Goal: Check status

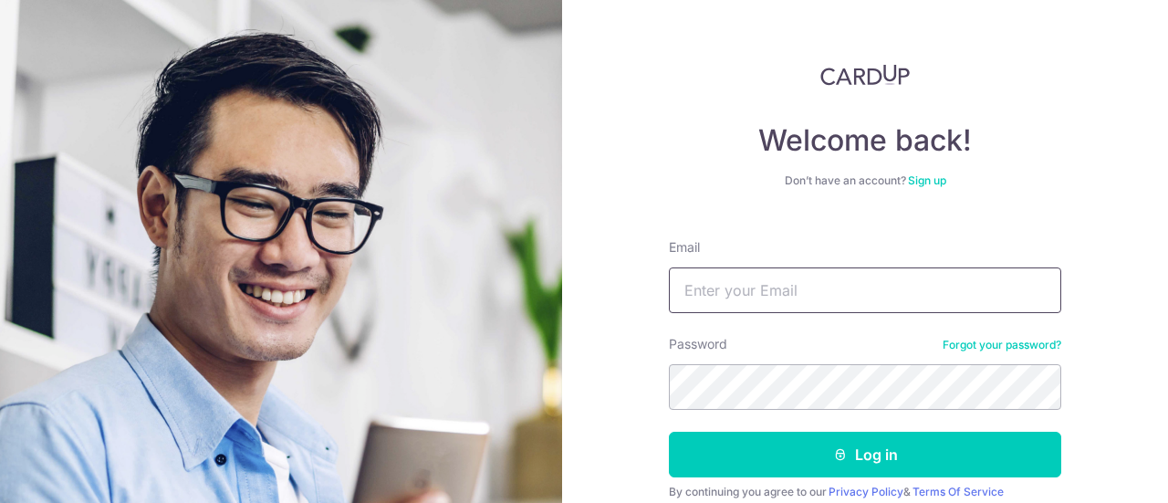
type input "yvonneeyeo@gmail.com"
click at [669, 432] on button "Log in" at bounding box center [865, 455] width 392 height 46
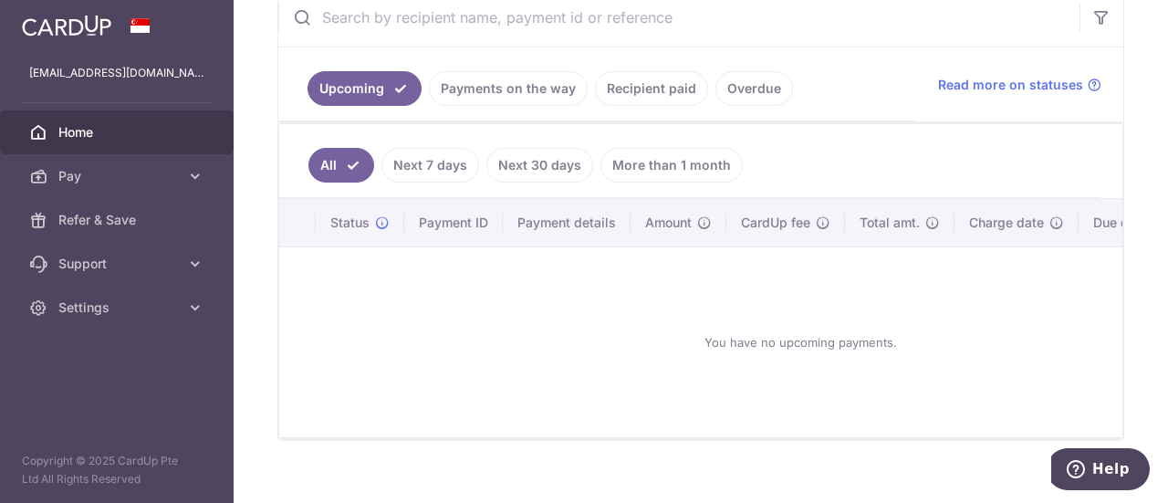
click at [557, 167] on link "Next 30 days" at bounding box center [539, 165] width 107 height 35
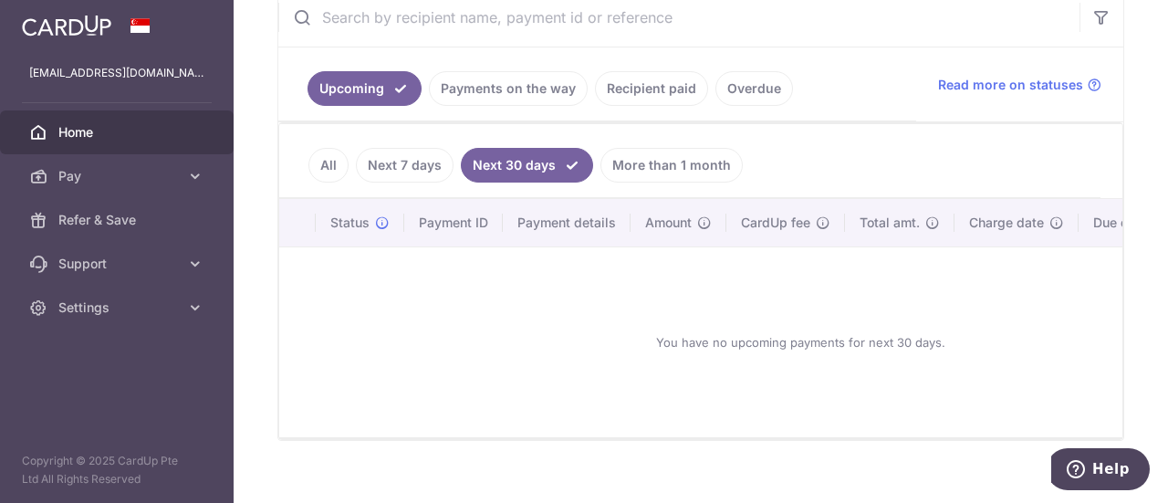
click at [650, 176] on link "More than 1 month" at bounding box center [672, 165] width 142 height 35
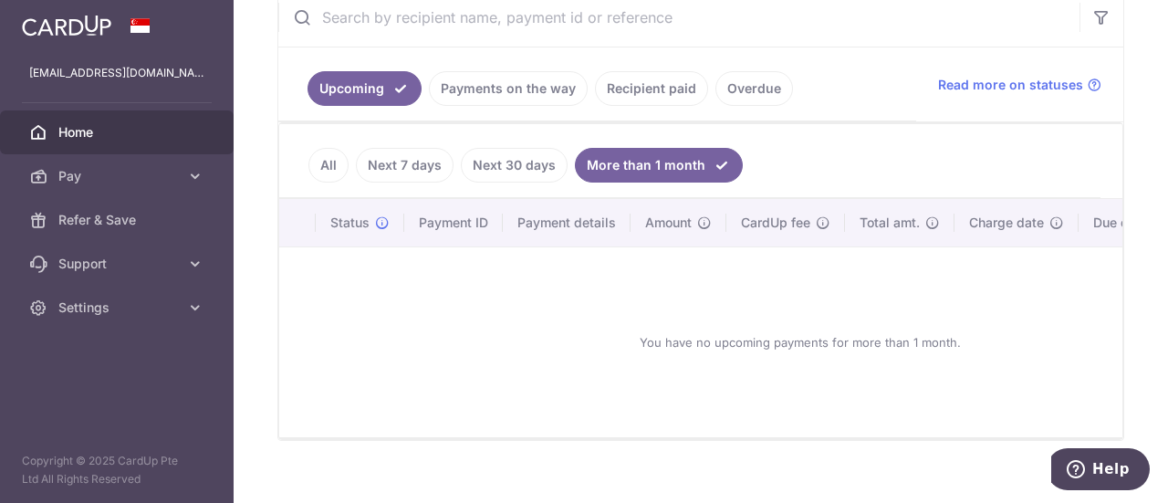
click at [434, 166] on link "Next 7 days" at bounding box center [405, 165] width 98 height 35
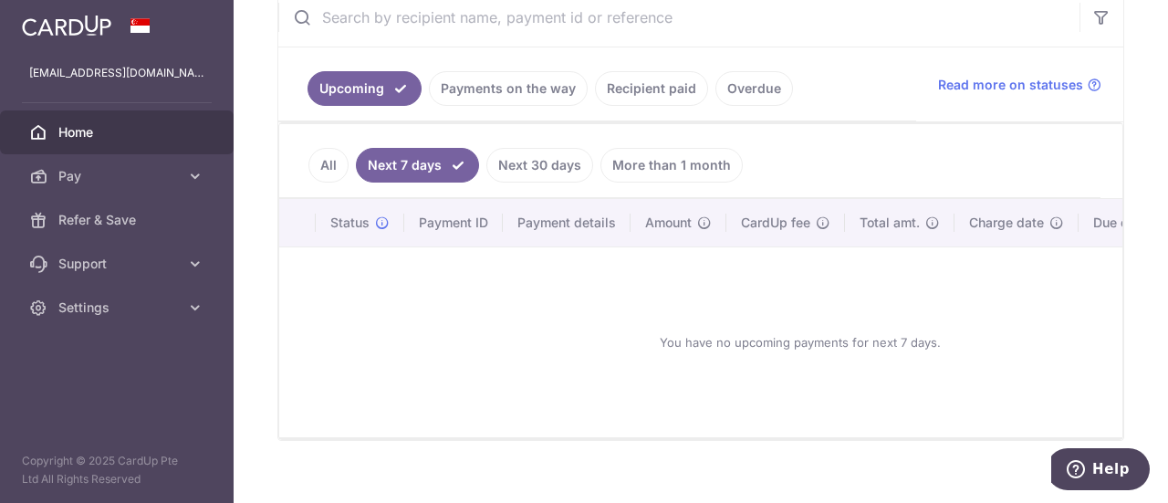
click at [500, 98] on link "Payments on the way" at bounding box center [508, 88] width 159 height 35
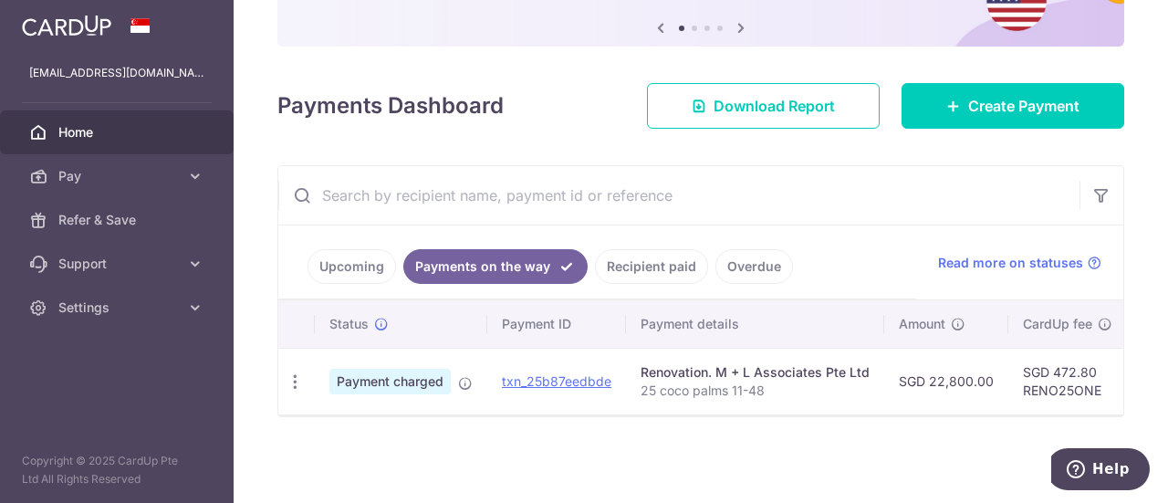
scroll to position [192, 0]
click at [410, 371] on span "Payment charged" at bounding box center [389, 382] width 121 height 26
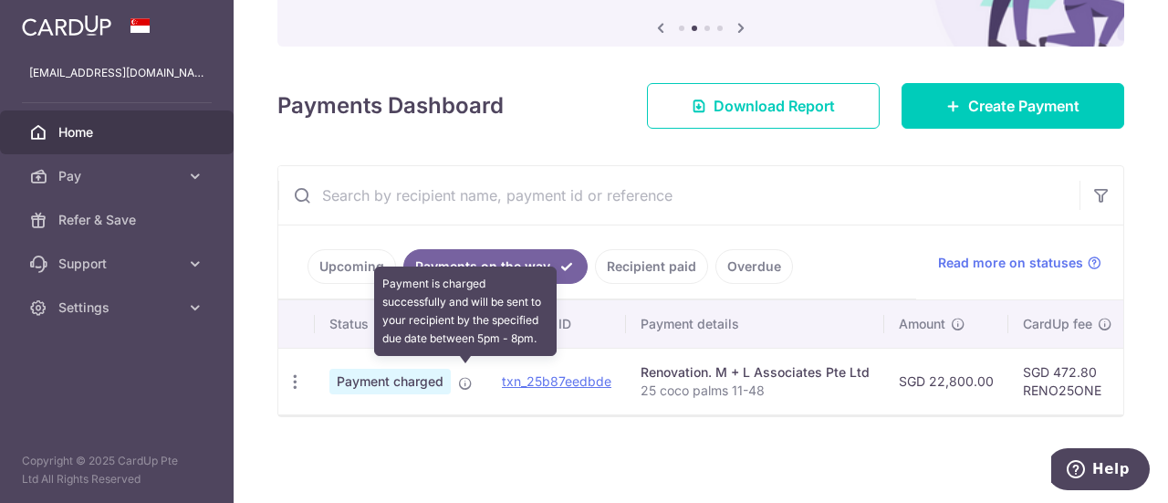
click at [461, 376] on icon at bounding box center [465, 383] width 15 height 15
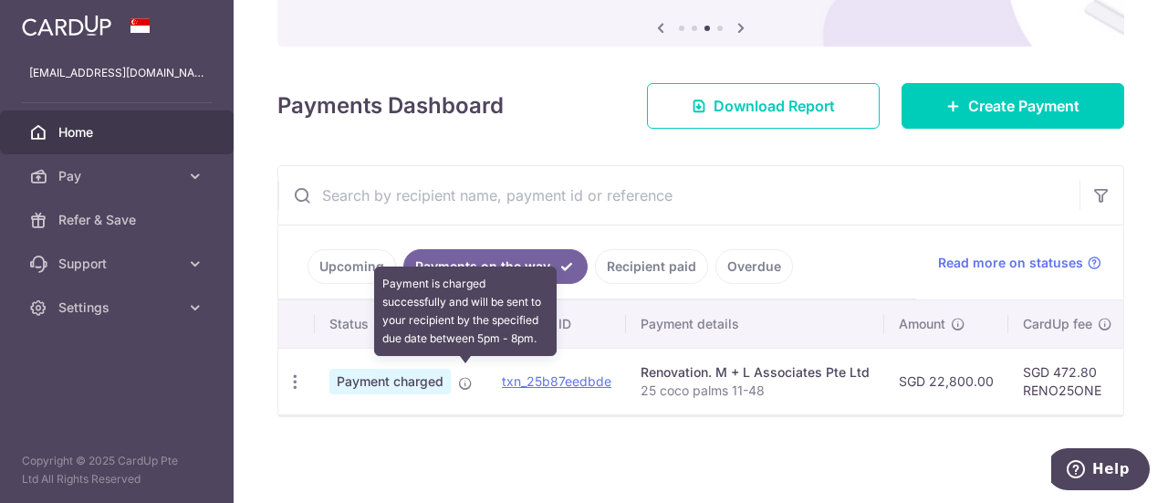
click at [465, 376] on icon at bounding box center [465, 383] width 15 height 15
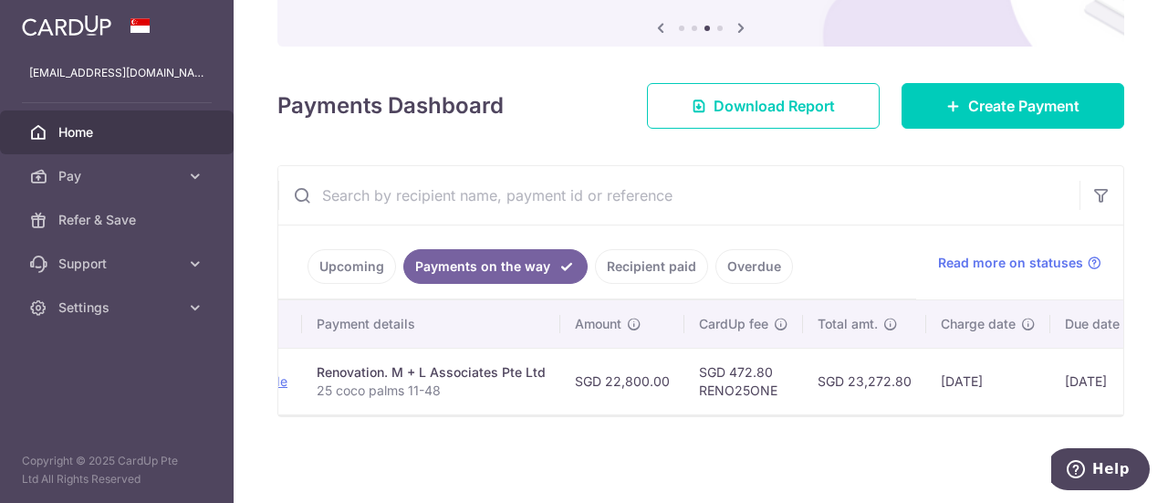
scroll to position [0, 487]
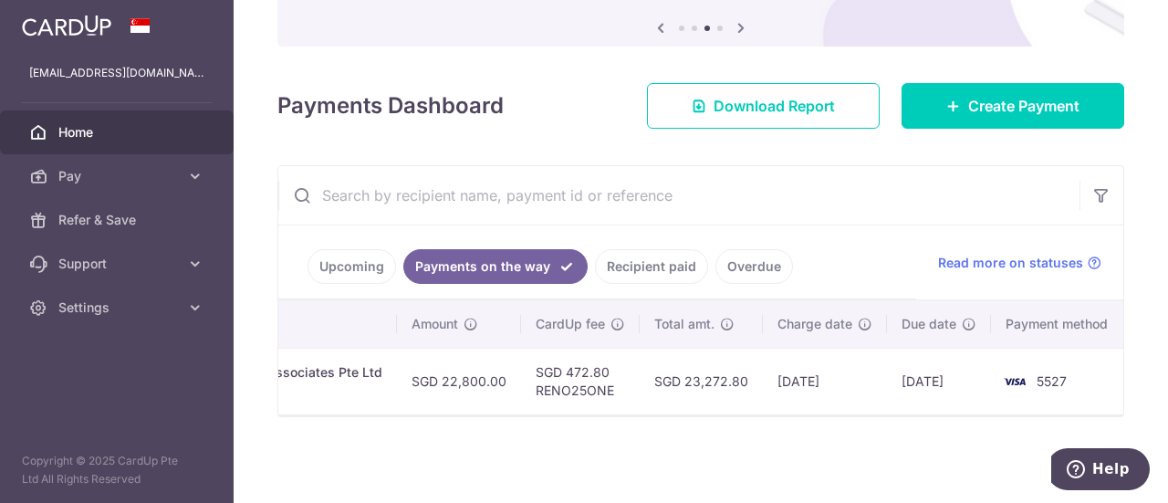
drag, startPoint x: 718, startPoint y: 412, endPoint x: 40, endPoint y: 2, distance: 792.3
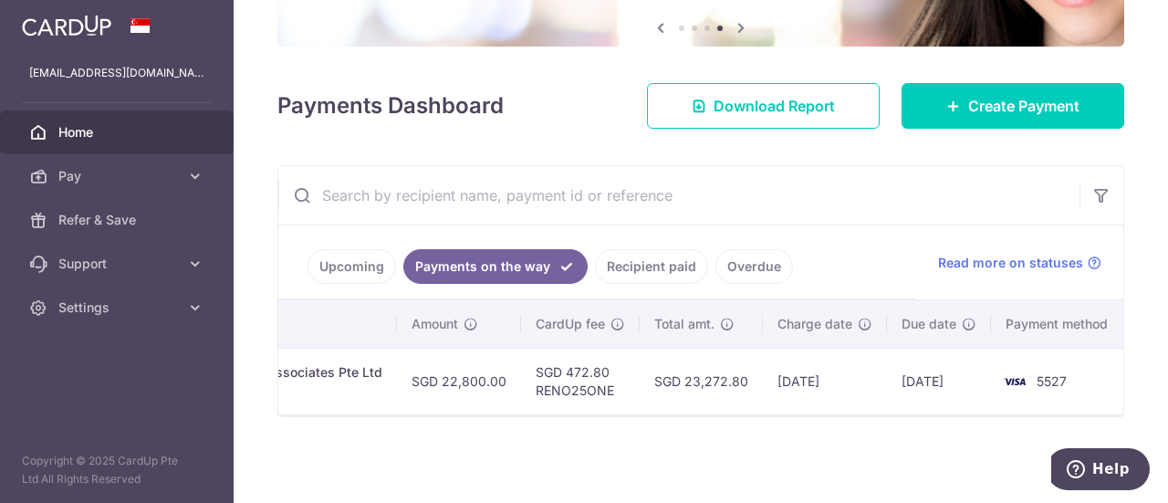
drag, startPoint x: 895, startPoint y: 375, endPoint x: 959, endPoint y: 371, distance: 64.0
click at [959, 371] on td "[DATE]" at bounding box center [939, 381] width 104 height 67
click at [912, 437] on div "× Pause Schedule Pause all future payments in this series Pause just this one p…" at bounding box center [701, 251] width 935 height 503
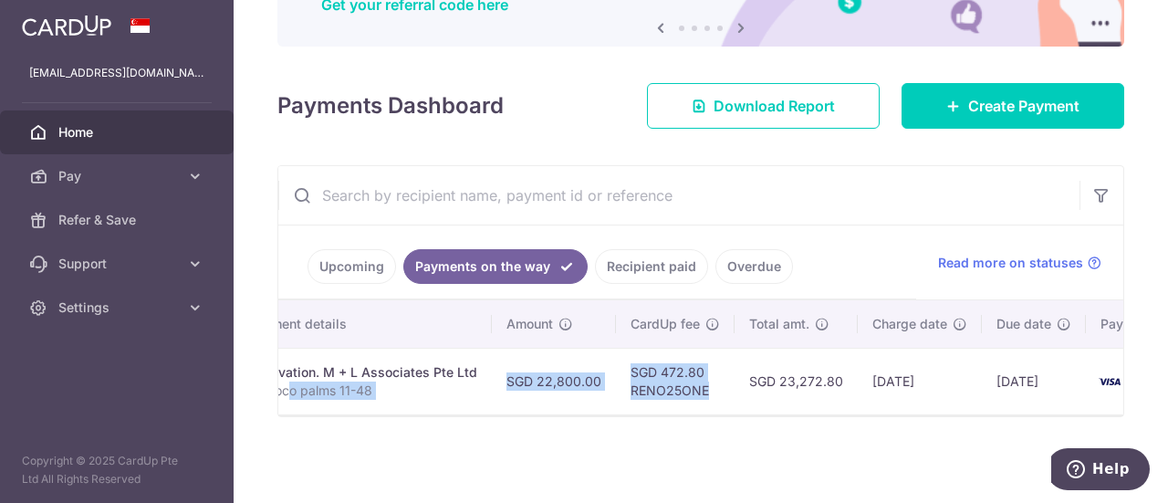
drag, startPoint x: 628, startPoint y: 403, endPoint x: 263, endPoint y: 377, distance: 366.0
click at [263, 377] on div "× Pause Schedule Pause all future payments in this series Pause just this one p…" at bounding box center [701, 251] width 935 height 503
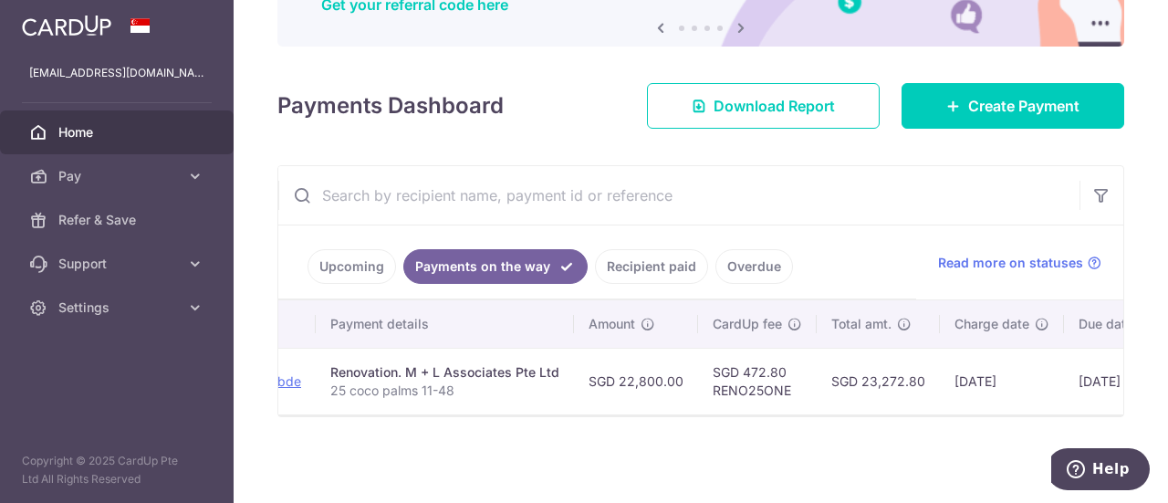
click at [619, 438] on div "× Pause Schedule Pause all future payments in this series Pause just this one p…" at bounding box center [701, 251] width 935 height 503
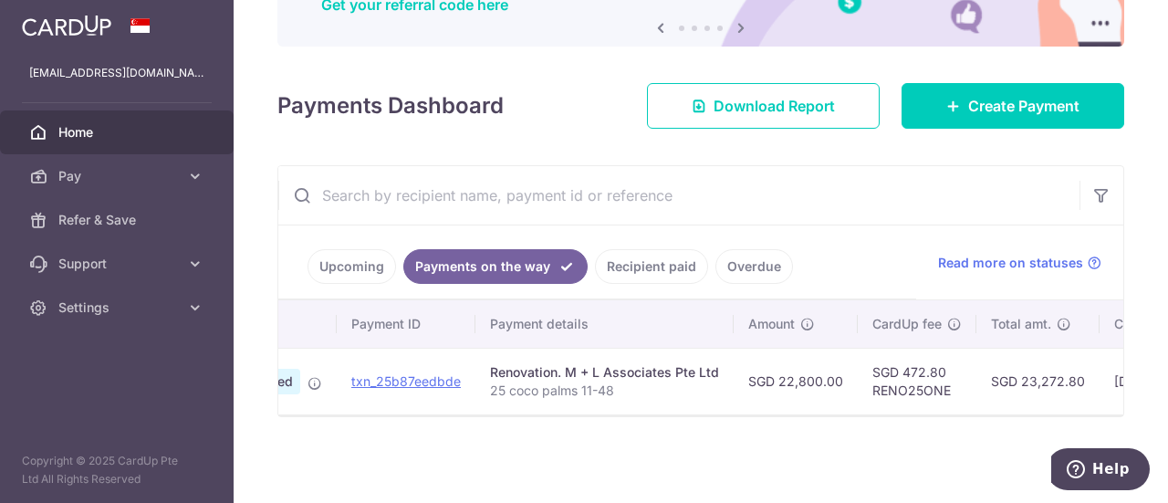
scroll to position [0, 0]
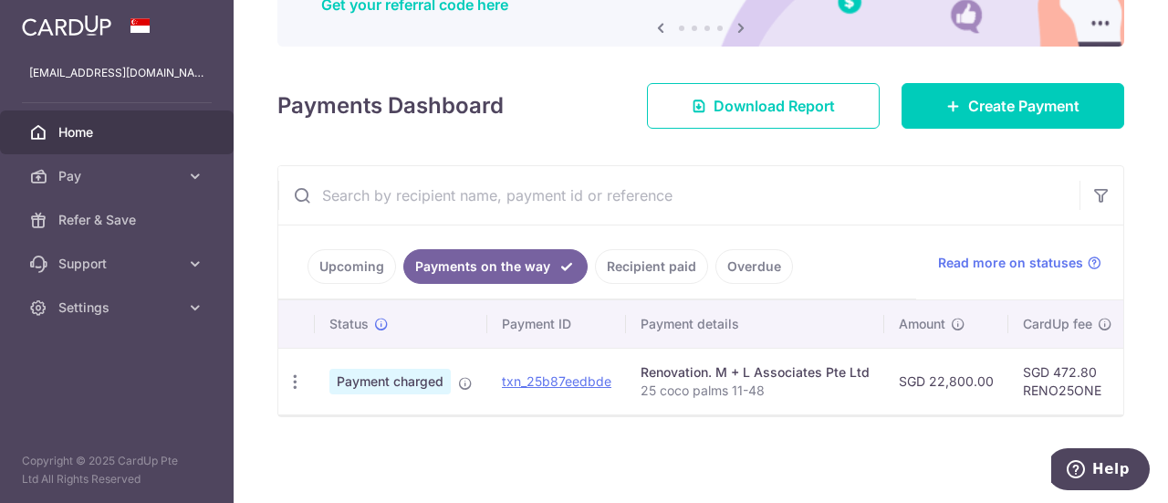
drag, startPoint x: 616, startPoint y: 415, endPoint x: 367, endPoint y: 400, distance: 249.6
click at [366, 406] on div "Status Payment ID Payment details Amount CardUp fee Total amt. Charge date Due …" at bounding box center [700, 358] width 845 height 116
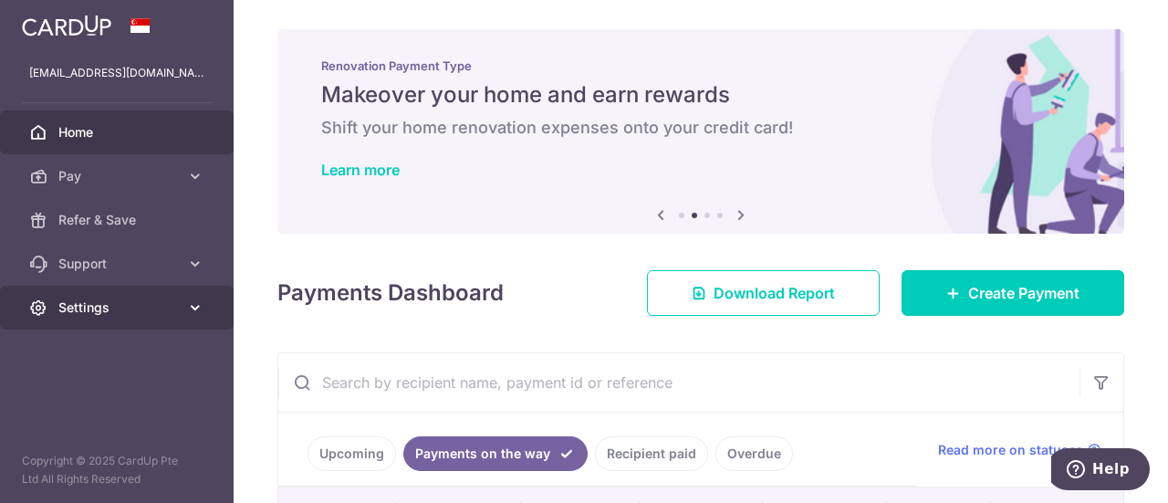
click at [156, 302] on span "Settings" at bounding box center [118, 307] width 120 height 18
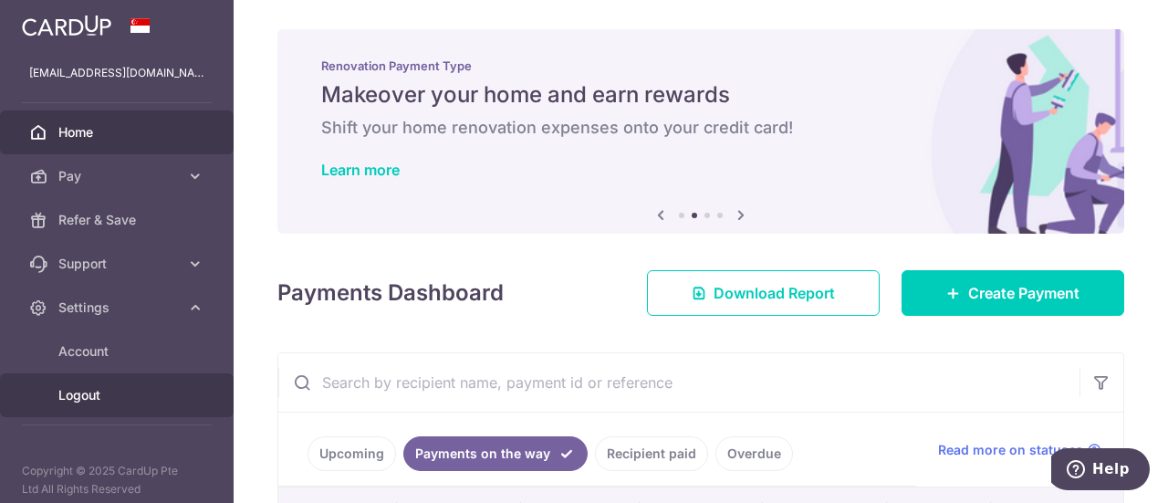
click at [88, 395] on span "Logout" at bounding box center [118, 395] width 120 height 18
